Goal: Information Seeking & Learning: Check status

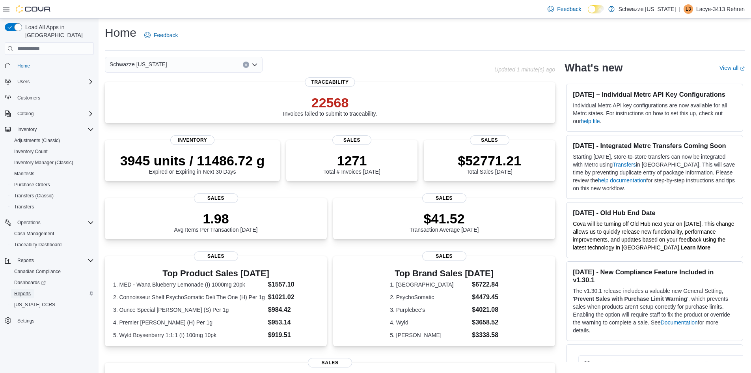
click at [25, 290] on span "Reports" at bounding box center [22, 293] width 17 height 6
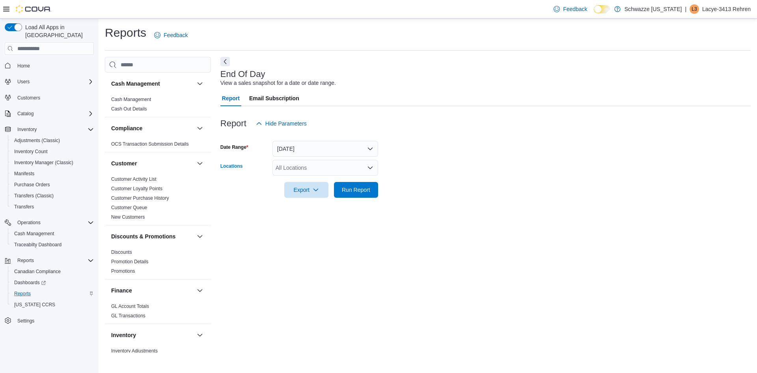
click at [305, 167] on div "All Locations" at bounding box center [325, 168] width 106 height 16
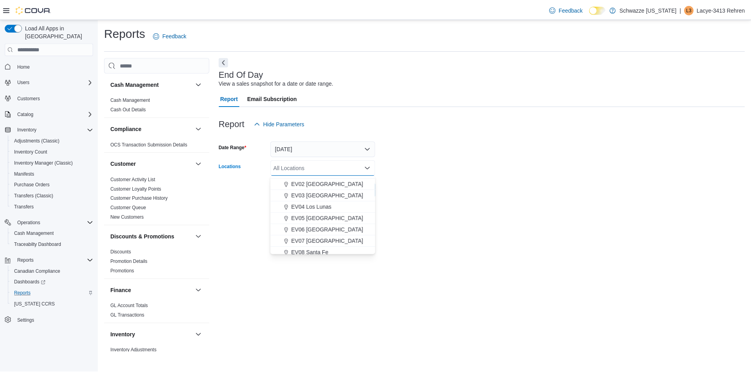
scroll to position [39, 0]
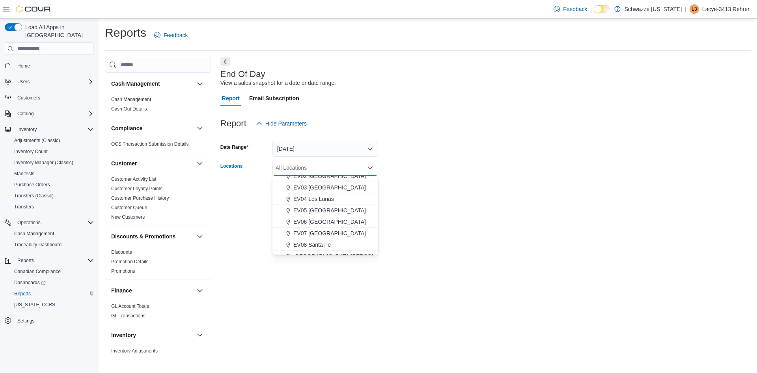
click at [335, 233] on span "EV07 [GEOGRAPHIC_DATA]" at bounding box center [329, 233] width 73 height 8
drag, startPoint x: 446, startPoint y: 200, endPoint x: 430, endPoint y: 200, distance: 15.8
click at [446, 200] on div at bounding box center [485, 202] width 530 height 9
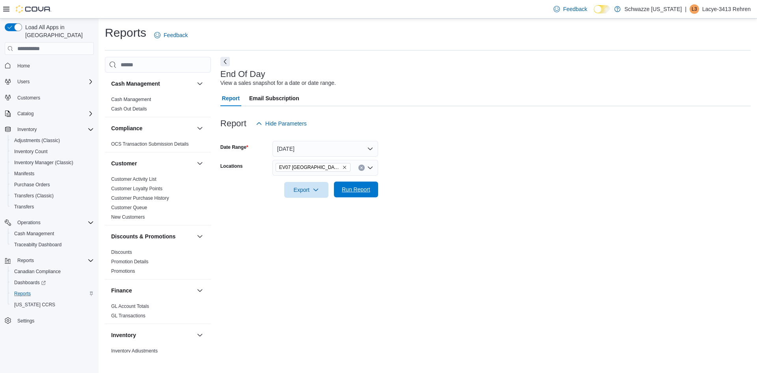
click at [361, 191] on span "Run Report" at bounding box center [356, 189] width 28 height 8
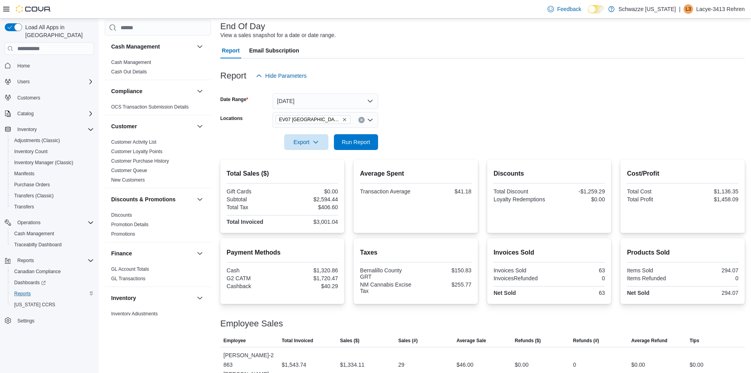
scroll to position [34, 0]
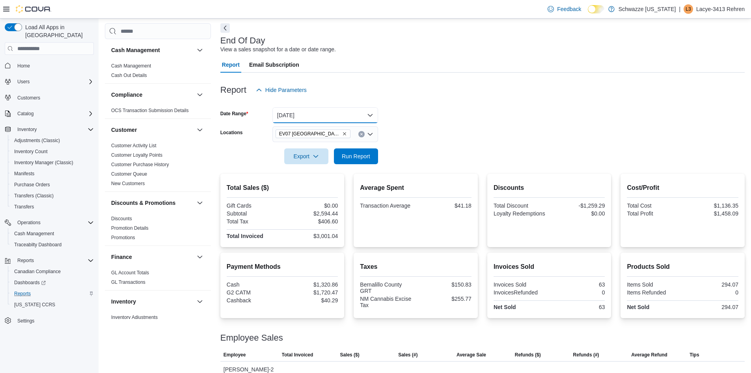
click at [306, 114] on button "[DATE]" at bounding box center [325, 115] width 106 height 16
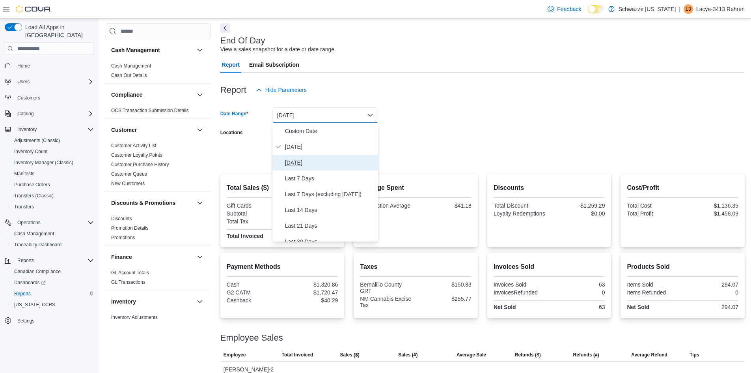
click at [303, 160] on span "[DATE]" at bounding box center [330, 162] width 90 height 9
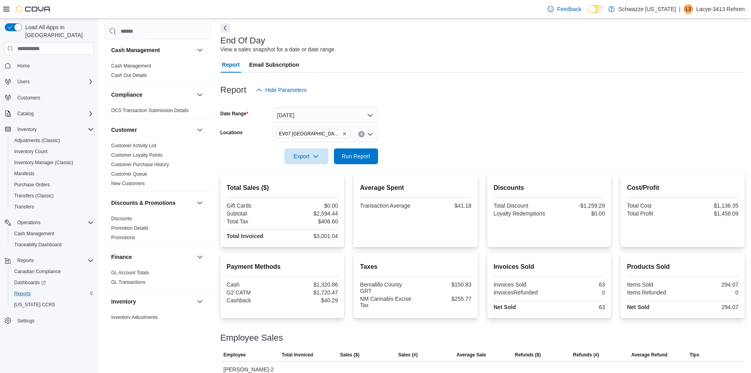
click at [481, 104] on div at bounding box center [482, 102] width 524 height 9
click at [358, 157] on span "Run Report" at bounding box center [356, 156] width 28 height 8
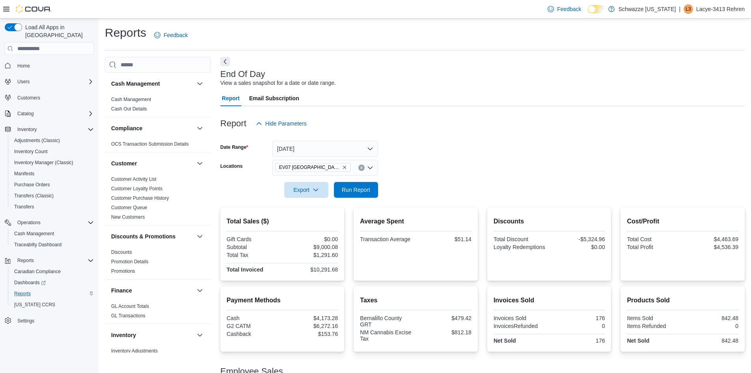
drag, startPoint x: 480, startPoint y: 242, endPoint x: 451, endPoint y: 243, distance: 28.4
click at [451, 243] on div "Average Spent Transaction Average $51.14" at bounding box center [416, 243] width 124 height 73
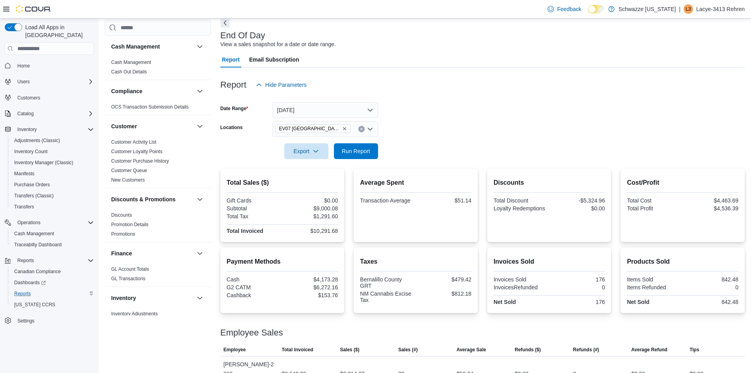
scroll to position [37, 0]
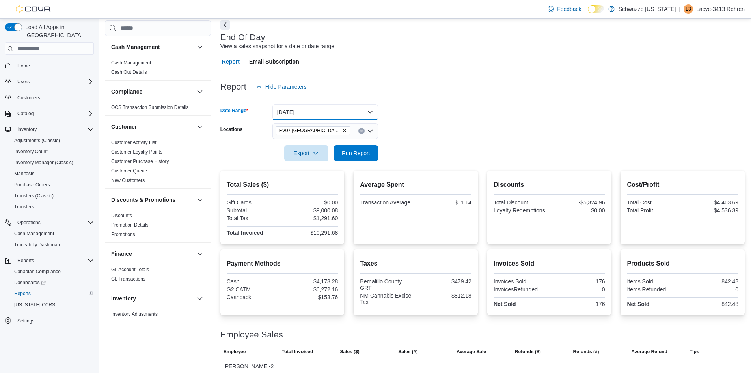
click at [312, 113] on button "[DATE]" at bounding box center [325, 112] width 106 height 16
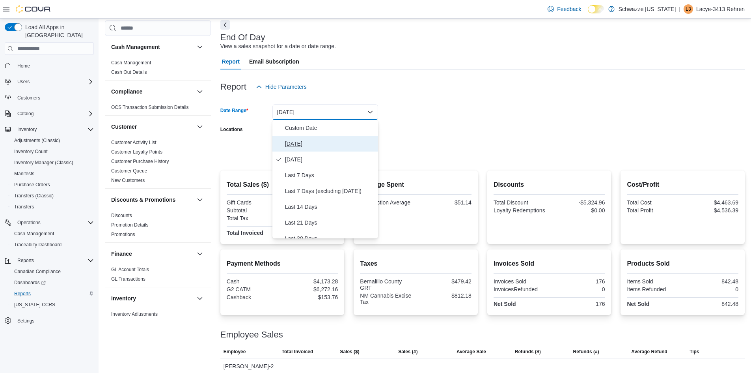
click at [307, 143] on span "[DATE]" at bounding box center [330, 143] width 90 height 9
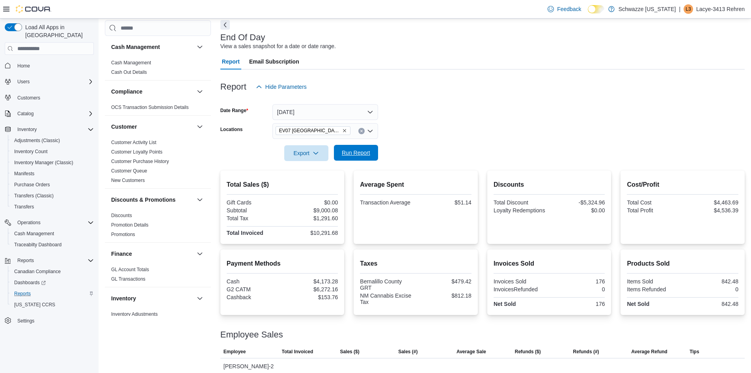
click at [346, 149] on span "Run Report" at bounding box center [356, 153] width 35 height 16
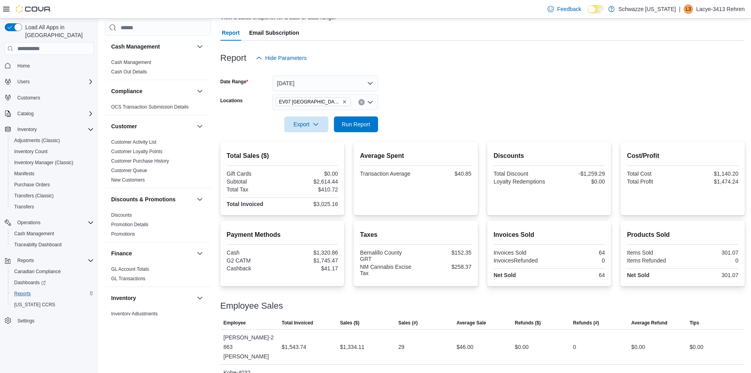
scroll to position [103, 0]
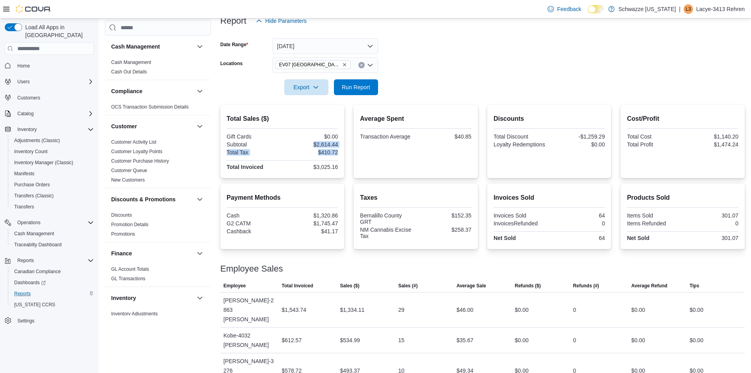
drag, startPoint x: 316, startPoint y: 144, endPoint x: 342, endPoint y: 150, distance: 26.3
click at [342, 150] on div "Total Sales ($) Gift Cards $0.00 Subtotal $2,614.44 Total Tax $410.72 Total Inv…" at bounding box center [282, 140] width 124 height 73
click at [440, 163] on div "Average Spent Transaction Average $40.85" at bounding box center [416, 141] width 112 height 61
drag, startPoint x: 466, startPoint y: 139, endPoint x: 505, endPoint y: 144, distance: 39.4
click at [505, 144] on div "Total Sales ($) Gift Cards $0.00 Subtotal $2,614.44 Total Tax $410.72 Total Inv…" at bounding box center [482, 140] width 524 height 73
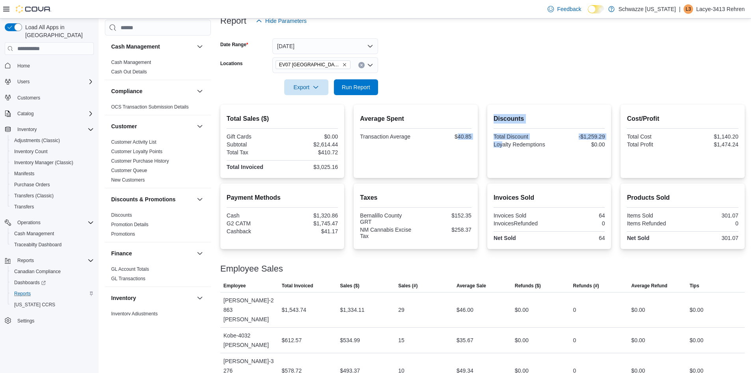
click at [461, 164] on div "Average Spent Transaction Average $40.85" at bounding box center [416, 141] width 112 height 61
click at [517, 44] on form "Date Range [DATE] Locations [GEOGRAPHIC_DATA] [GEOGRAPHIC_DATA] Export Run Repo…" at bounding box center [482, 62] width 524 height 66
click at [353, 82] on span "Run Report" at bounding box center [356, 87] width 35 height 16
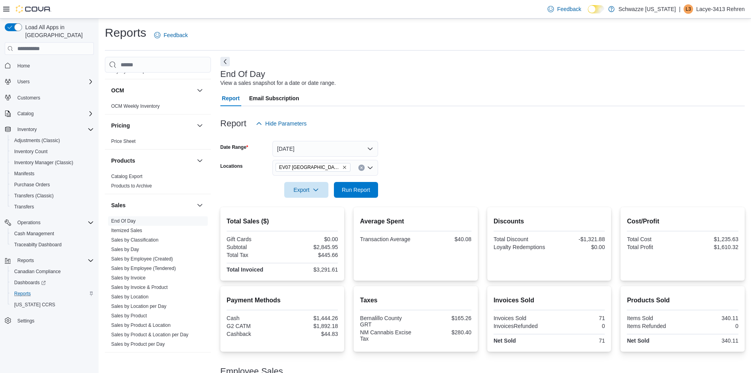
scroll to position [434, 0]
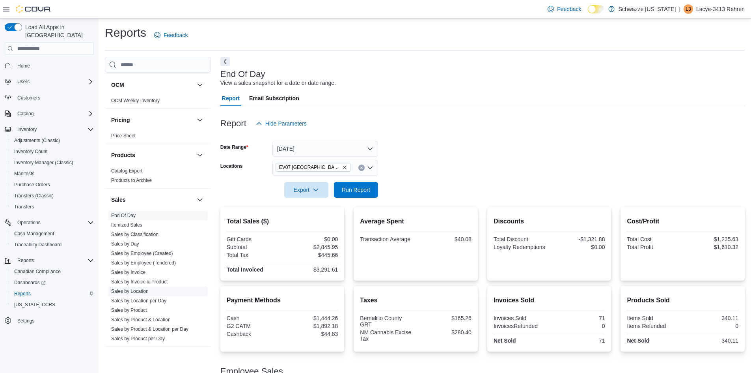
click at [142, 291] on link "Sales by Location" at bounding box center [129, 291] width 37 height 6
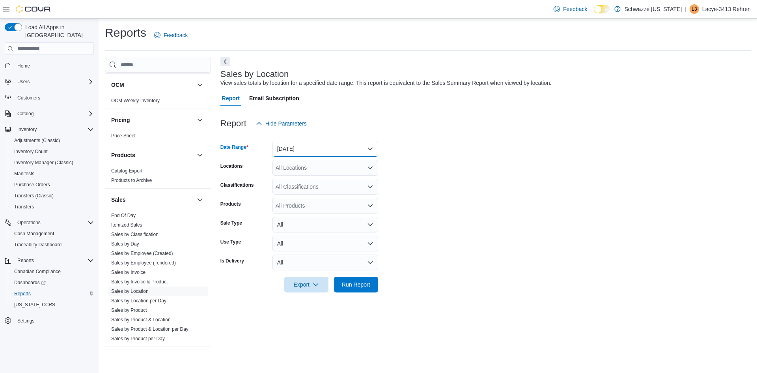
click at [306, 147] on button "[DATE]" at bounding box center [325, 149] width 106 height 16
click at [299, 177] on span "[DATE]" at bounding box center [330, 179] width 90 height 9
click at [301, 172] on div "All Locations" at bounding box center [325, 168] width 106 height 16
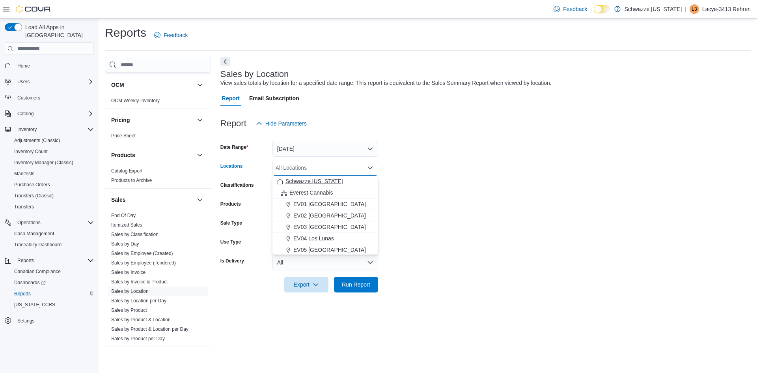
click at [305, 180] on span "Schwazze [US_STATE]" at bounding box center [315, 181] width 58 height 8
click at [358, 281] on span "Run Report" at bounding box center [356, 284] width 28 height 8
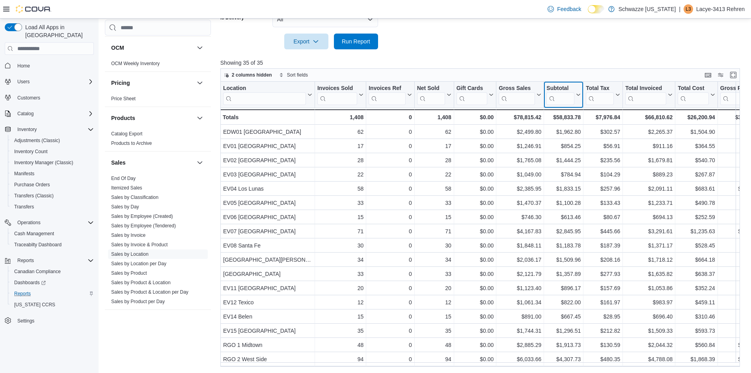
click at [578, 95] on icon at bounding box center [578, 94] width 6 height 5
click at [572, 125] on span "Sort Low-High" at bounding box center [569, 125] width 30 height 6
